Goal: Task Accomplishment & Management: Use online tool/utility

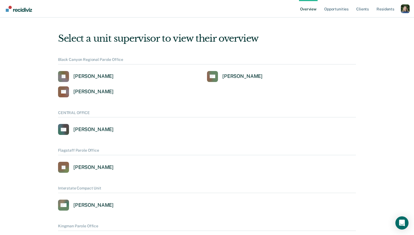
click at [405, 10] on div "Profile dropdown button" at bounding box center [405, 8] width 9 height 9
click at [365, 23] on link "Profile" at bounding box center [383, 22] width 44 height 5
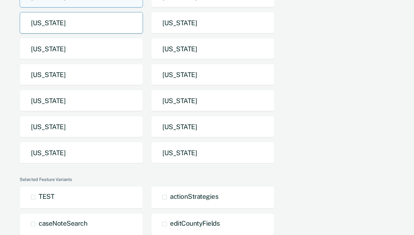
scroll to position [73, 0]
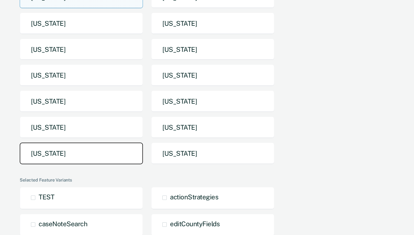
click at [111, 158] on button "[US_STATE]" at bounding box center [81, 154] width 123 height 22
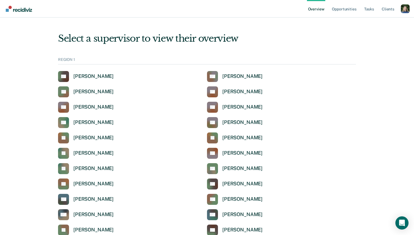
scroll to position [1638, 0]
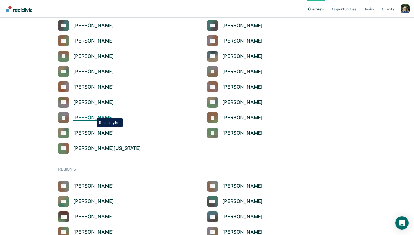
click at [93, 114] on link "JR [PERSON_NAME]" at bounding box center [86, 117] width 56 height 11
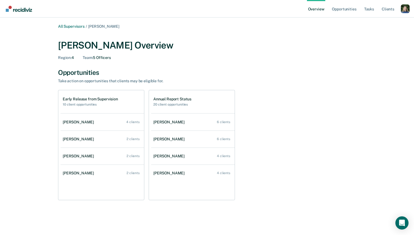
click at [404, 6] on div "Profile dropdown button" at bounding box center [405, 8] width 9 height 9
click at [370, 21] on link "Profile" at bounding box center [383, 22] width 44 height 5
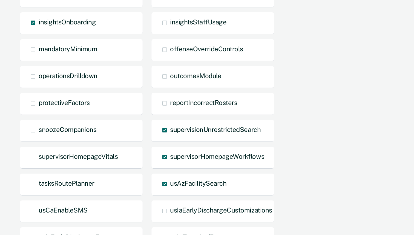
scroll to position [365, 0]
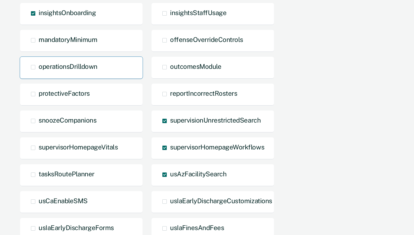
click at [35, 66] on span at bounding box center [33, 67] width 4 height 4
click at [39, 71] on input "operationsDrilldown" at bounding box center [39, 71] width 0 height 0
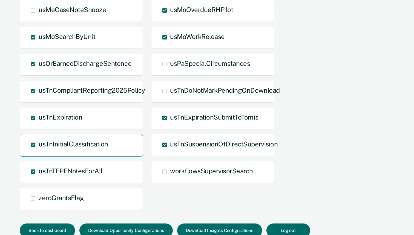
scroll to position [688, 0]
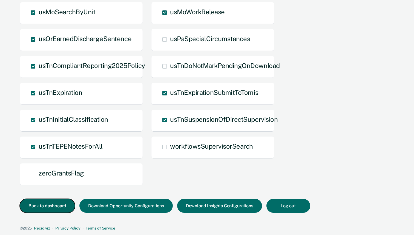
click at [61, 203] on button "Back to dashboard" at bounding box center [47, 206] width 55 height 14
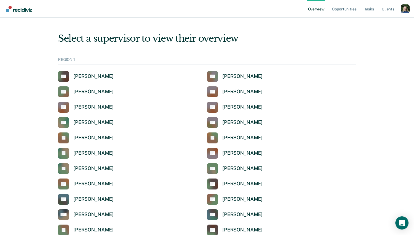
scroll to position [1638, 0]
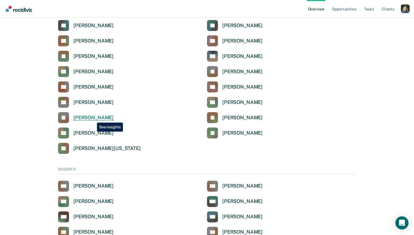
click at [93, 118] on div "[PERSON_NAME]" at bounding box center [93, 118] width 40 height 6
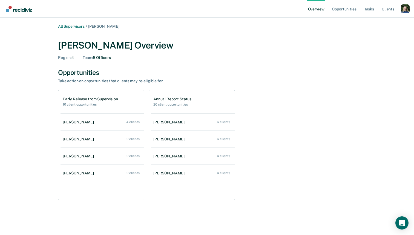
click at [404, 10] on div "Profile dropdown button" at bounding box center [405, 8] width 9 height 9
click at [372, 21] on link "Profile" at bounding box center [383, 22] width 44 height 5
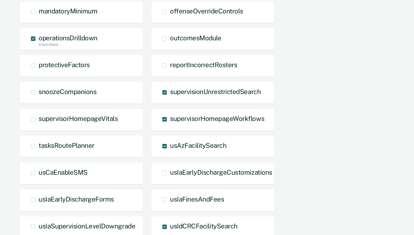
scroll to position [386, 0]
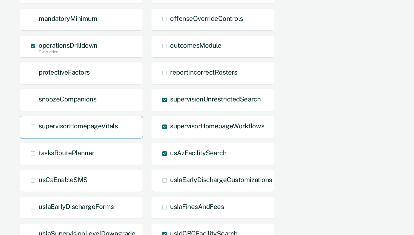
click at [33, 128] on span at bounding box center [33, 126] width 4 height 4
click at [39, 131] on input "supervisorHomepageVitals" at bounding box center [39, 131] width 0 height 0
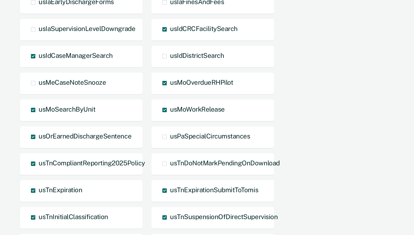
scroll to position [688, 0]
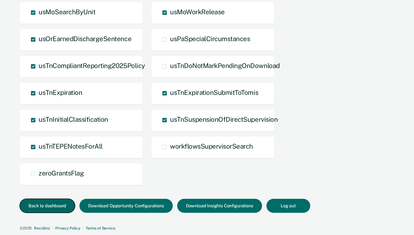
click at [57, 201] on button "Back to dashboard" at bounding box center [47, 206] width 55 height 14
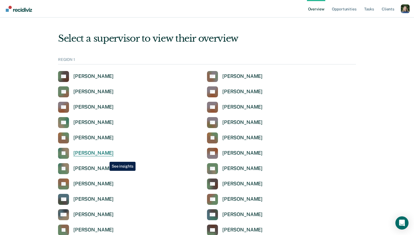
scroll to position [1638, 0]
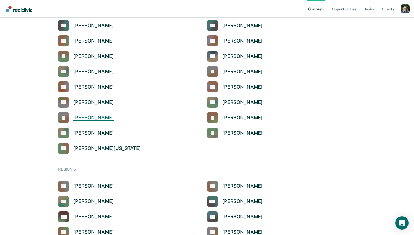
click at [86, 115] on div "[PERSON_NAME]" at bounding box center [93, 118] width 40 height 6
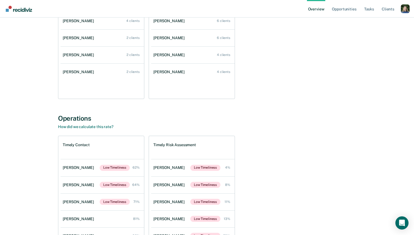
scroll to position [106, 0]
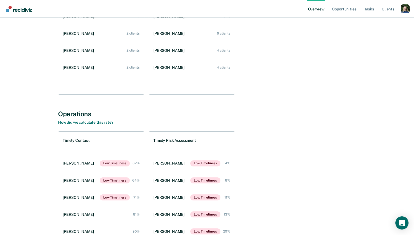
click at [109, 122] on link "How did we calculate this rate?" at bounding box center [85, 122] width 55 height 4
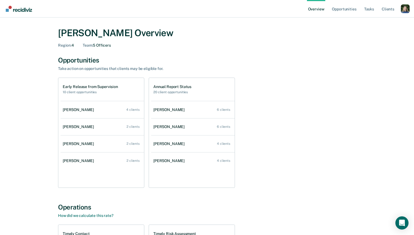
scroll to position [7, 0]
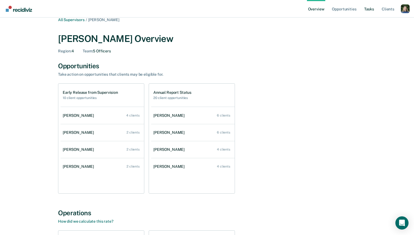
click at [370, 10] on link "Tasks" at bounding box center [369, 9] width 12 height 18
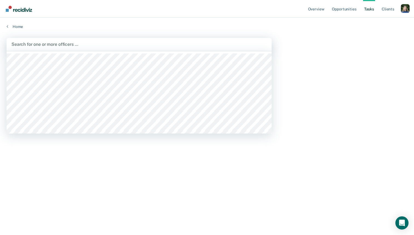
click at [156, 47] on div at bounding box center [139, 44] width 255 height 6
click at [170, 22] on div "Home" at bounding box center [207, 24] width 414 height 12
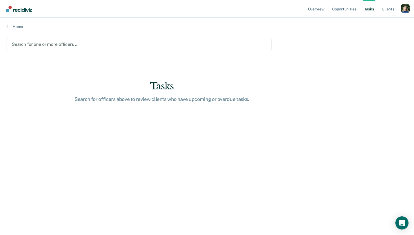
click at [405, 13] on div "Profile How it works Log Out" at bounding box center [405, 9] width 9 height 10
click at [407, 7] on div "Profile dropdown button" at bounding box center [405, 8] width 9 height 9
click at [364, 21] on link "Profile" at bounding box center [383, 22] width 44 height 5
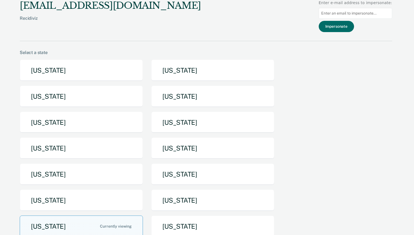
click at [353, 15] on input at bounding box center [355, 13] width 73 height 11
type input "[PERSON_NAME][EMAIL_ADDRESS][PERSON_NAME][DOMAIN_NAME][US_STATE]"
click at [345, 25] on button "Impersonate" at bounding box center [336, 26] width 35 height 11
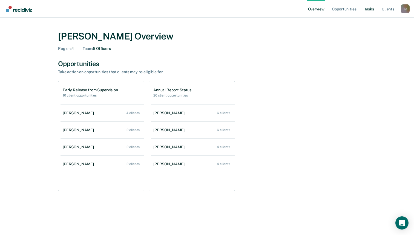
click at [371, 11] on link "Tasks" at bounding box center [369, 9] width 12 height 18
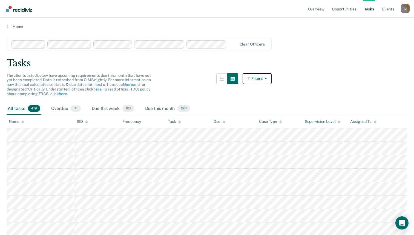
click at [260, 80] on button "Filters" at bounding box center [257, 78] width 29 height 11
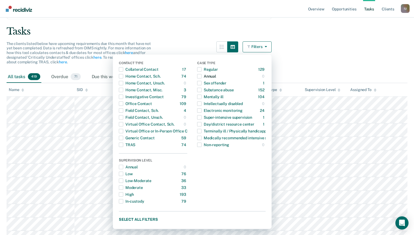
scroll to position [37, 0]
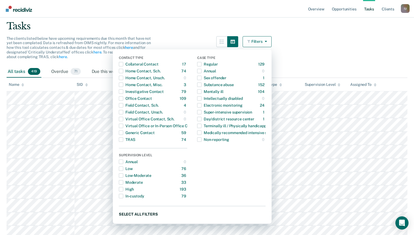
click at [134, 213] on button "Select all filters" at bounding box center [192, 213] width 147 height 7
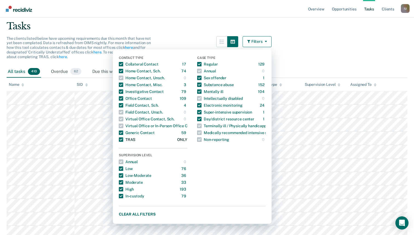
click at [121, 139] on span "button" at bounding box center [121, 139] width 4 height 4
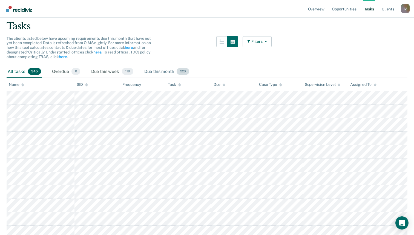
click at [163, 71] on div "Due this month 226" at bounding box center [166, 72] width 47 height 12
click at [111, 70] on div "Due this week 119" at bounding box center [112, 72] width 44 height 12
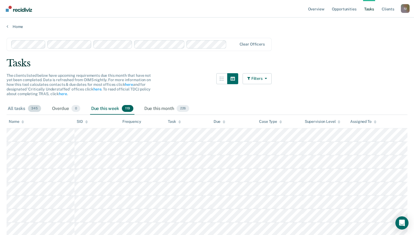
click at [18, 107] on div "All tasks 345" at bounding box center [25, 109] width 36 height 12
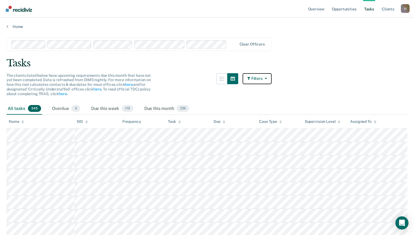
click at [268, 81] on button "Filters" at bounding box center [257, 78] width 29 height 11
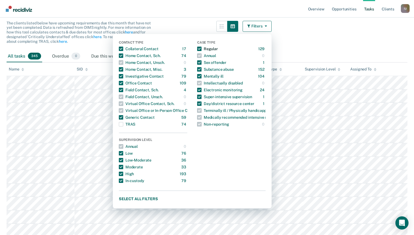
scroll to position [50, 0]
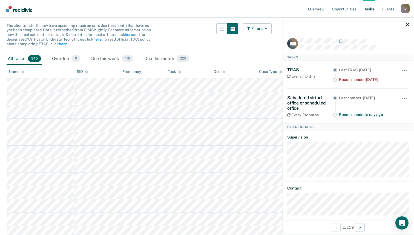
scroll to position [6, 0]
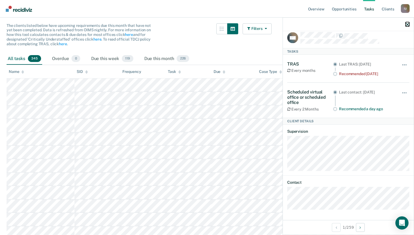
click at [408, 24] on icon "button" at bounding box center [408, 24] width 4 height 4
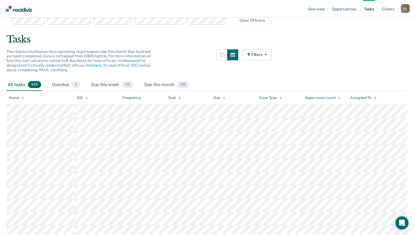
scroll to position [0, 0]
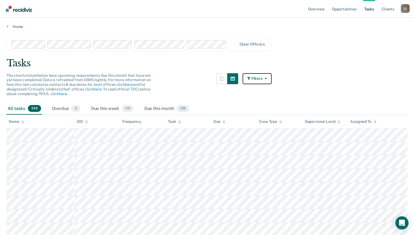
click at [258, 79] on button "Filters" at bounding box center [257, 78] width 29 height 11
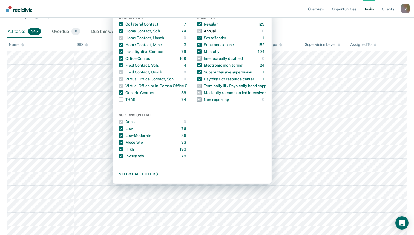
scroll to position [60, 0]
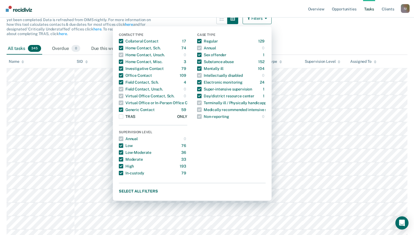
click at [123, 115] on span "button" at bounding box center [121, 116] width 4 height 4
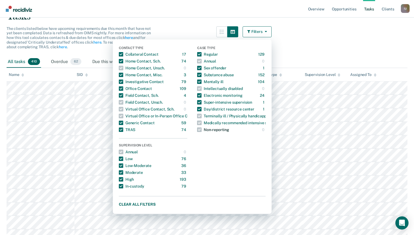
scroll to position [50, 0]
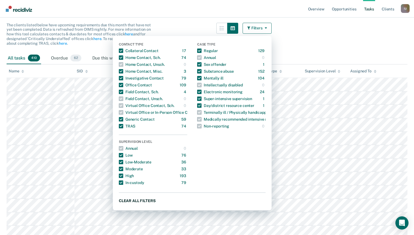
click at [131, 203] on button "Clear all filters" at bounding box center [192, 200] width 147 height 7
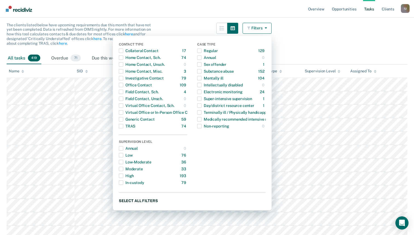
click at [136, 200] on button "Select all filters" at bounding box center [192, 200] width 147 height 7
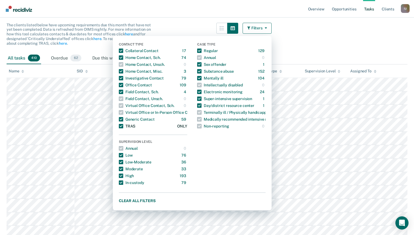
click at [121, 127] on span "button" at bounding box center [121, 126] width 4 height 4
click at [267, 27] on icon "button" at bounding box center [265, 28] width 4 height 4
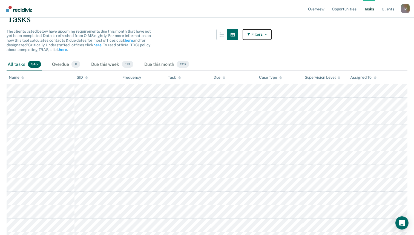
scroll to position [53, 0]
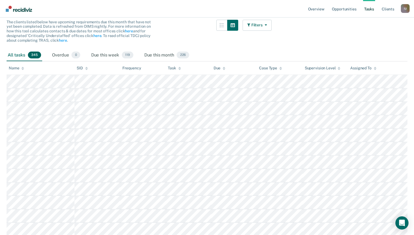
click at [371, 68] on div "Assigned To" at bounding box center [364, 68] width 26 height 5
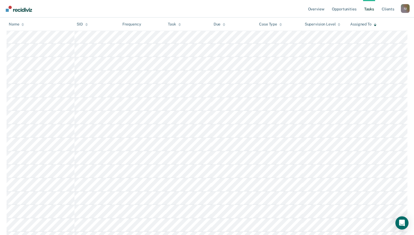
scroll to position [0, 0]
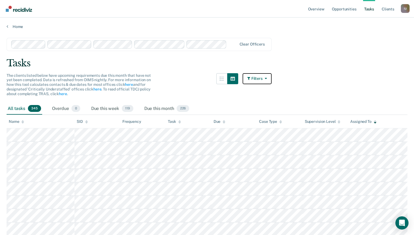
click at [264, 77] on icon "button" at bounding box center [265, 78] width 4 height 4
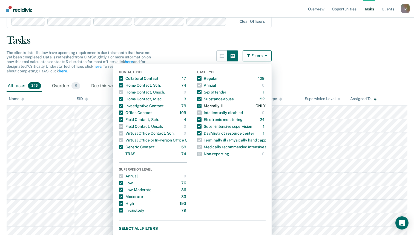
scroll to position [19, 0]
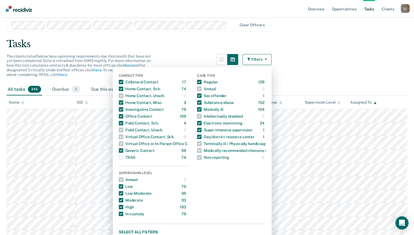
click at [259, 63] on button "Filters" at bounding box center [257, 59] width 29 height 11
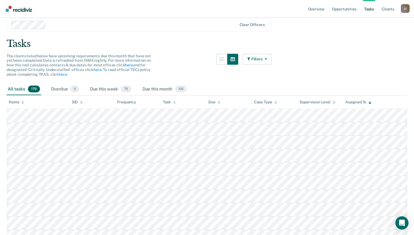
scroll to position [0, 0]
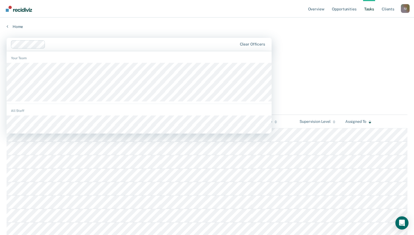
click at [70, 45] on div at bounding box center [142, 44] width 189 height 6
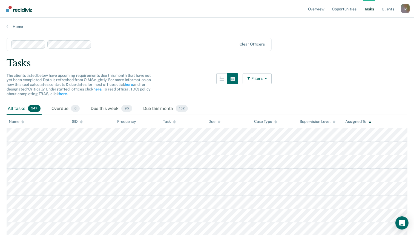
click at [99, 44] on div at bounding box center [165, 44] width 143 height 6
click at [142, 49] on div "Clear officers" at bounding box center [139, 44] width 265 height 13
click at [190, 45] on div at bounding box center [212, 44] width 50 height 6
click at [129, 85] on link "here" at bounding box center [129, 84] width 8 height 4
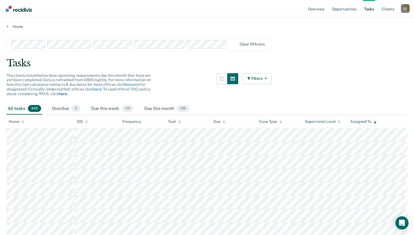
click at [66, 95] on link "here" at bounding box center [63, 94] width 8 height 4
click at [349, 10] on link "Opportunities" at bounding box center [344, 9] width 27 height 18
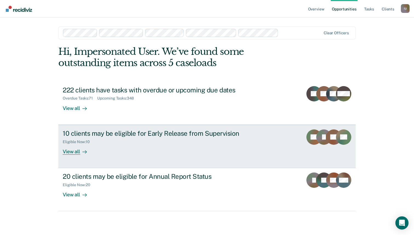
click at [141, 160] on link "10 clients may be eligible for Early Release from Supervision Eligible Now : 10…" at bounding box center [207, 146] width 298 height 43
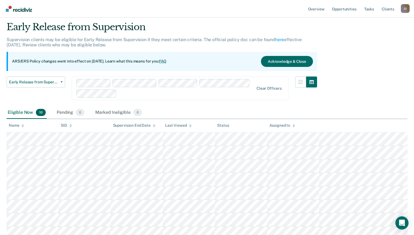
scroll to position [17, 0]
click at [167, 59] on link "FAQ" at bounding box center [163, 61] width 8 height 4
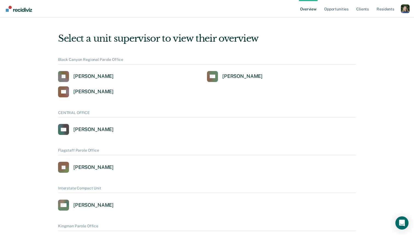
click at [405, 12] on div "Profile dropdown button" at bounding box center [405, 8] width 9 height 9
click at [365, 21] on link "Profile" at bounding box center [383, 22] width 44 height 5
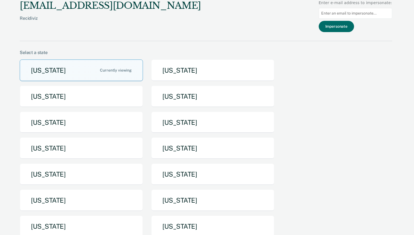
click at [366, 16] on input at bounding box center [355, 13] width 73 height 11
type input "james.rubin@texas.tdcj.gov"
click at [352, 30] on button "Impersonate" at bounding box center [336, 26] width 35 height 11
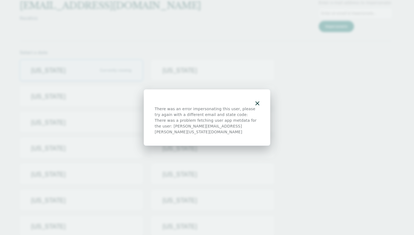
click at [261, 105] on div "There was an error impersonating this user, please try again with a different e…" at bounding box center [207, 117] width 127 height 56
click at [256, 104] on button "button" at bounding box center [258, 103] width 4 height 5
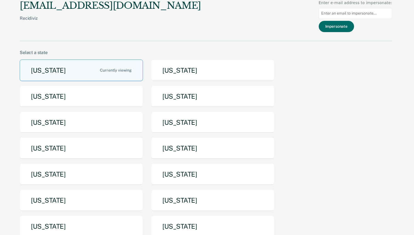
click at [356, 16] on div "There was an error impersonating this user, please try again with a different e…" at bounding box center [207, 117] width 414 height 235
click at [361, 14] on input at bounding box center [355, 13] width 73 height 11
type input "[PERSON_NAME][EMAIL_ADDRESS][PERSON_NAME][DOMAIN_NAME][US_STATE]"
click at [340, 26] on button "Impersonate" at bounding box center [336, 26] width 35 height 11
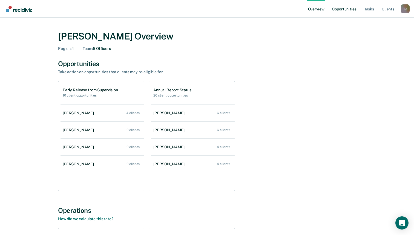
click at [349, 10] on link "Opportunities" at bounding box center [344, 9] width 27 height 18
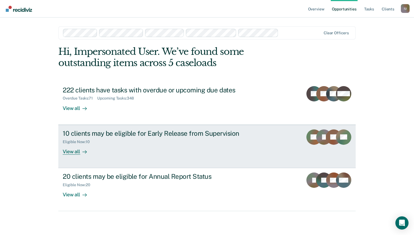
click at [152, 143] on div "Eligible Now : 10" at bounding box center [159, 140] width 192 height 7
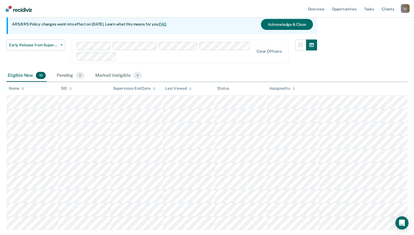
scroll to position [49, 0]
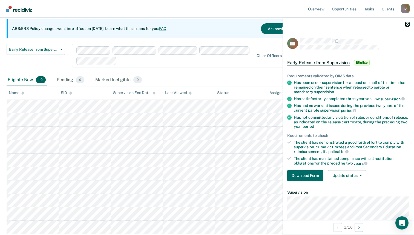
click at [409, 24] on icon "button" at bounding box center [408, 24] width 4 height 4
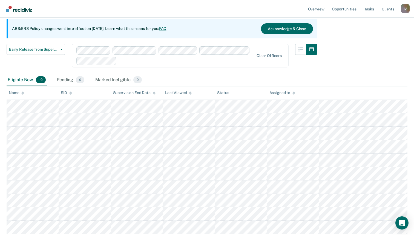
scroll to position [0, 0]
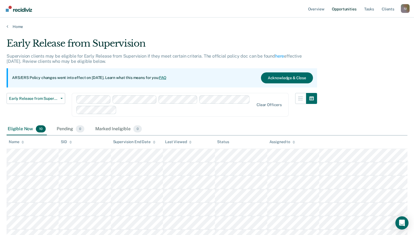
click at [346, 8] on link "Opportunities" at bounding box center [344, 9] width 27 height 18
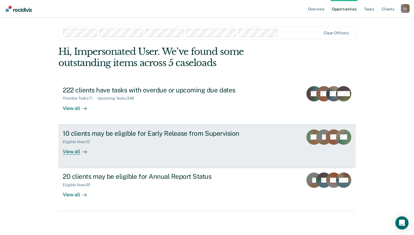
click at [76, 150] on div "View all" at bounding box center [78, 149] width 31 height 11
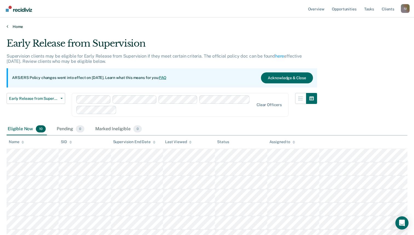
click at [19, 24] on div "Home" at bounding box center [207, 24] width 414 height 12
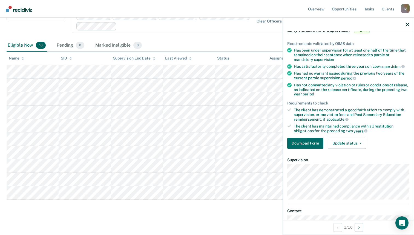
scroll to position [33, 0]
click at [299, 143] on button "Download Form" at bounding box center [305, 142] width 36 height 11
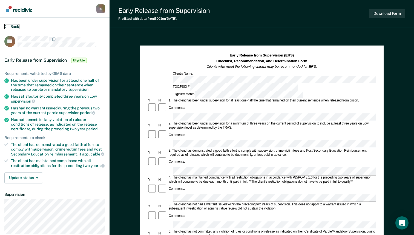
click at [10, 26] on button "Back" at bounding box center [11, 26] width 15 height 5
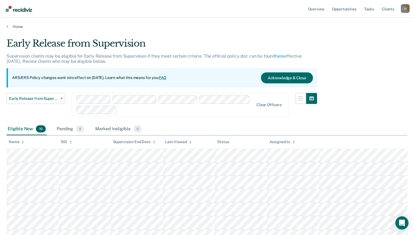
scroll to position [87, 0]
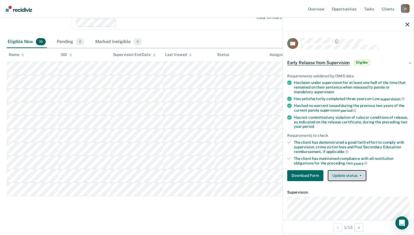
click at [355, 176] on button "Update status" at bounding box center [347, 175] width 39 height 11
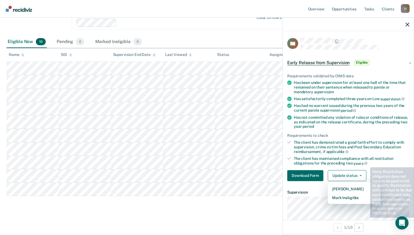
click at [334, 121] on div "Has not committed any violation of rules or conditions of release, as indicated…" at bounding box center [352, 122] width 116 height 14
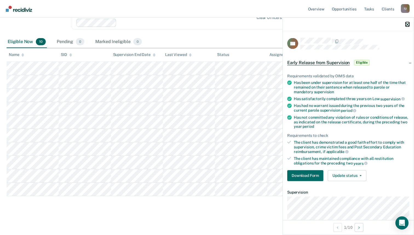
click at [407, 24] on icon "button" at bounding box center [408, 24] width 4 height 4
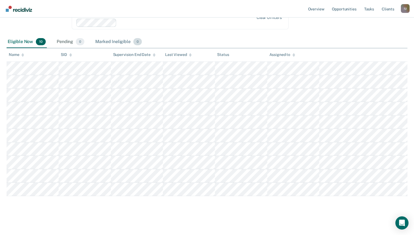
click at [123, 41] on div "Marked Ineligible 0" at bounding box center [118, 42] width 49 height 12
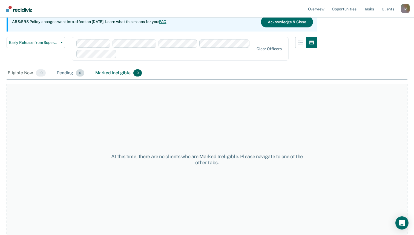
click at [64, 73] on div "Pending 0" at bounding box center [71, 73] width 30 height 12
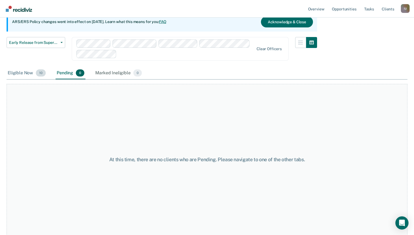
click at [13, 75] on div "Eligible Now 10" at bounding box center [27, 73] width 40 height 12
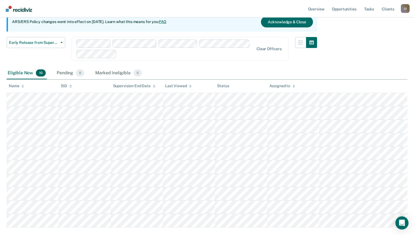
scroll to position [0, 0]
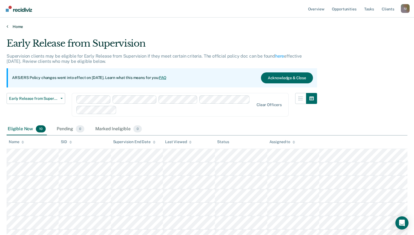
click at [16, 26] on link "Home" at bounding box center [207, 26] width 401 height 5
